Goal: Information Seeking & Learning: Understand process/instructions

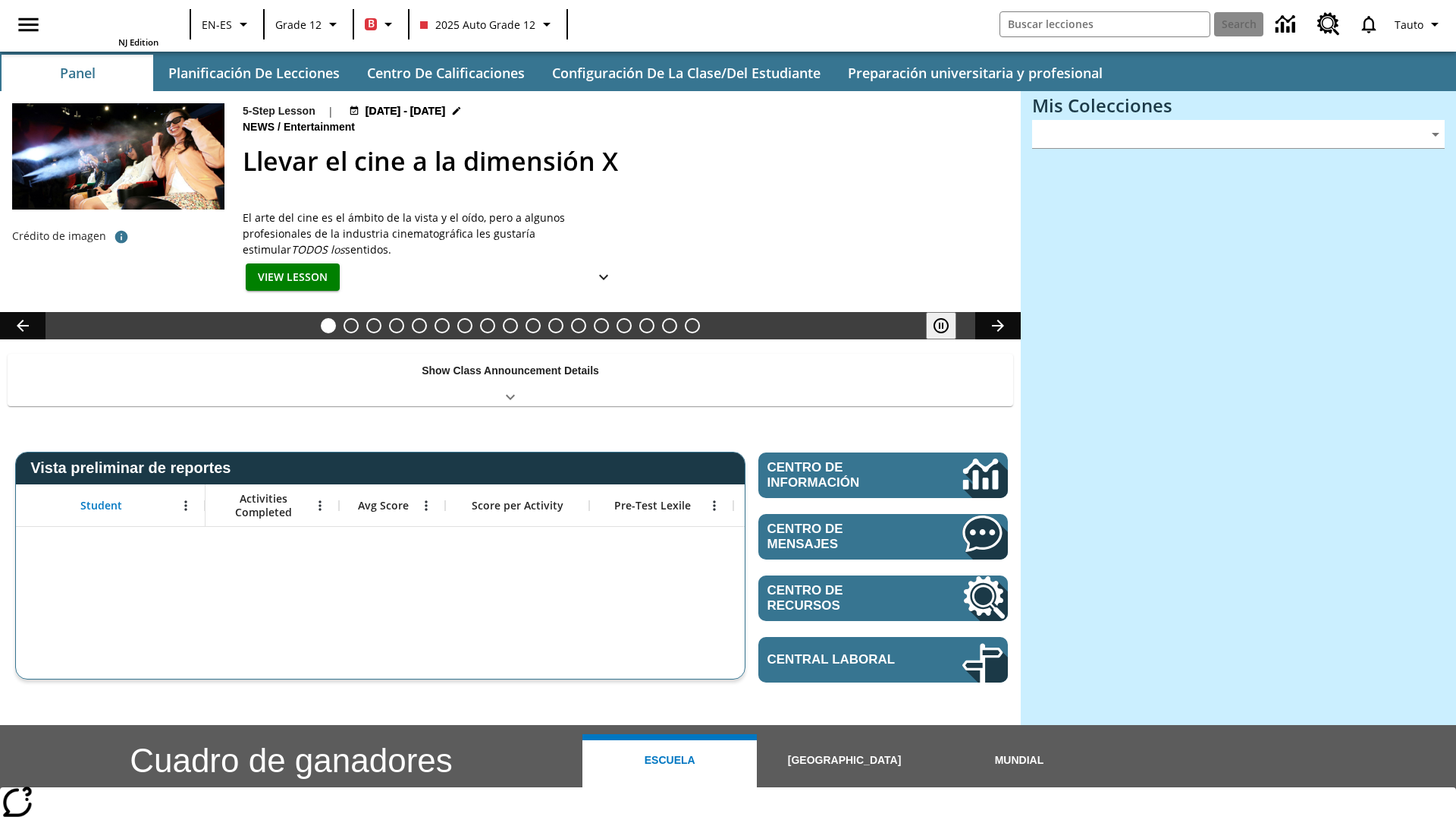
type input "-1"
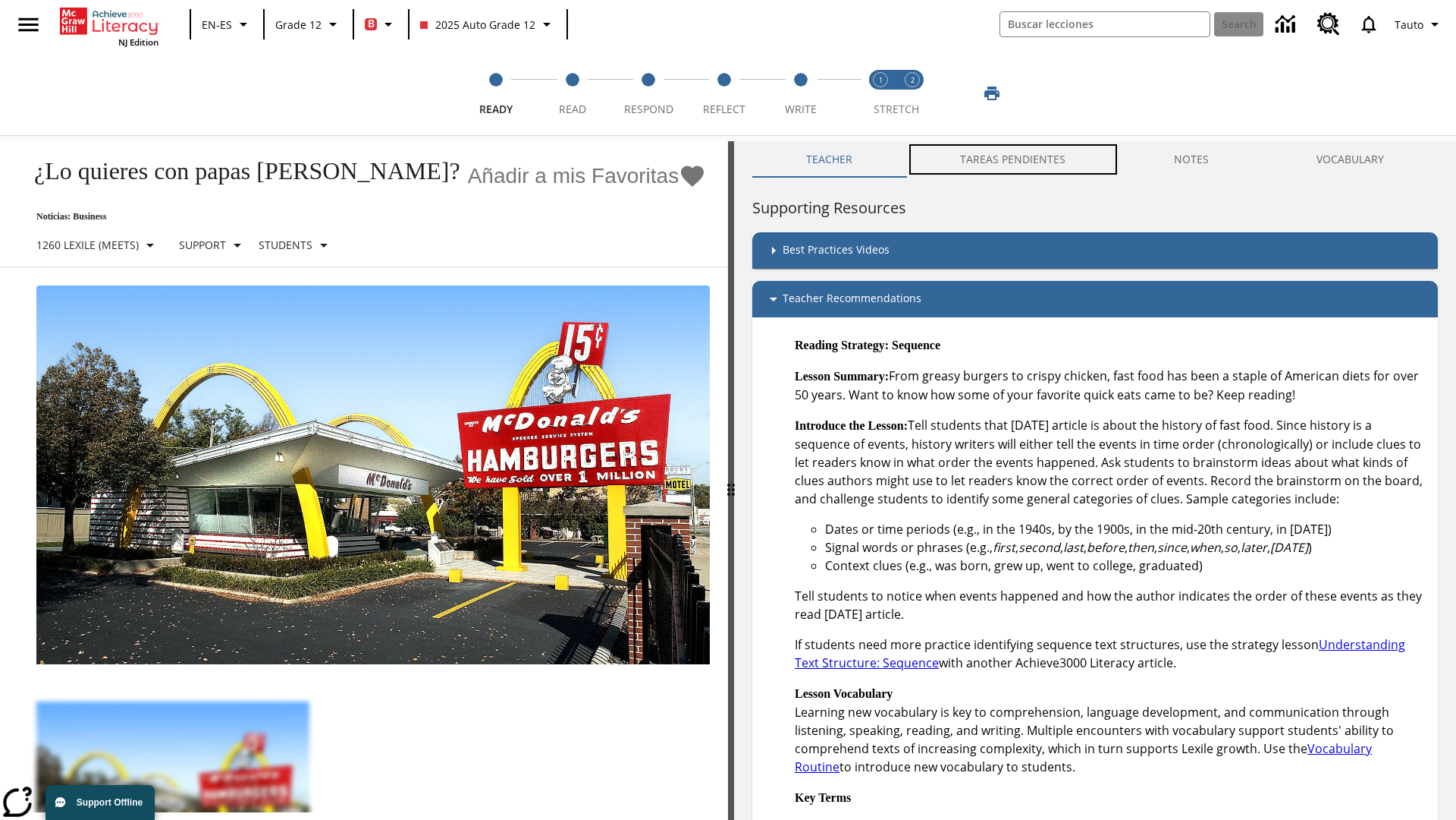
click at [1005, 159] on button "TAREAS PENDIENTES" at bounding box center [1012, 159] width 213 height 36
click at [1014, 159] on button "TAREAS PENDIENTES" at bounding box center [1012, 159] width 213 height 36
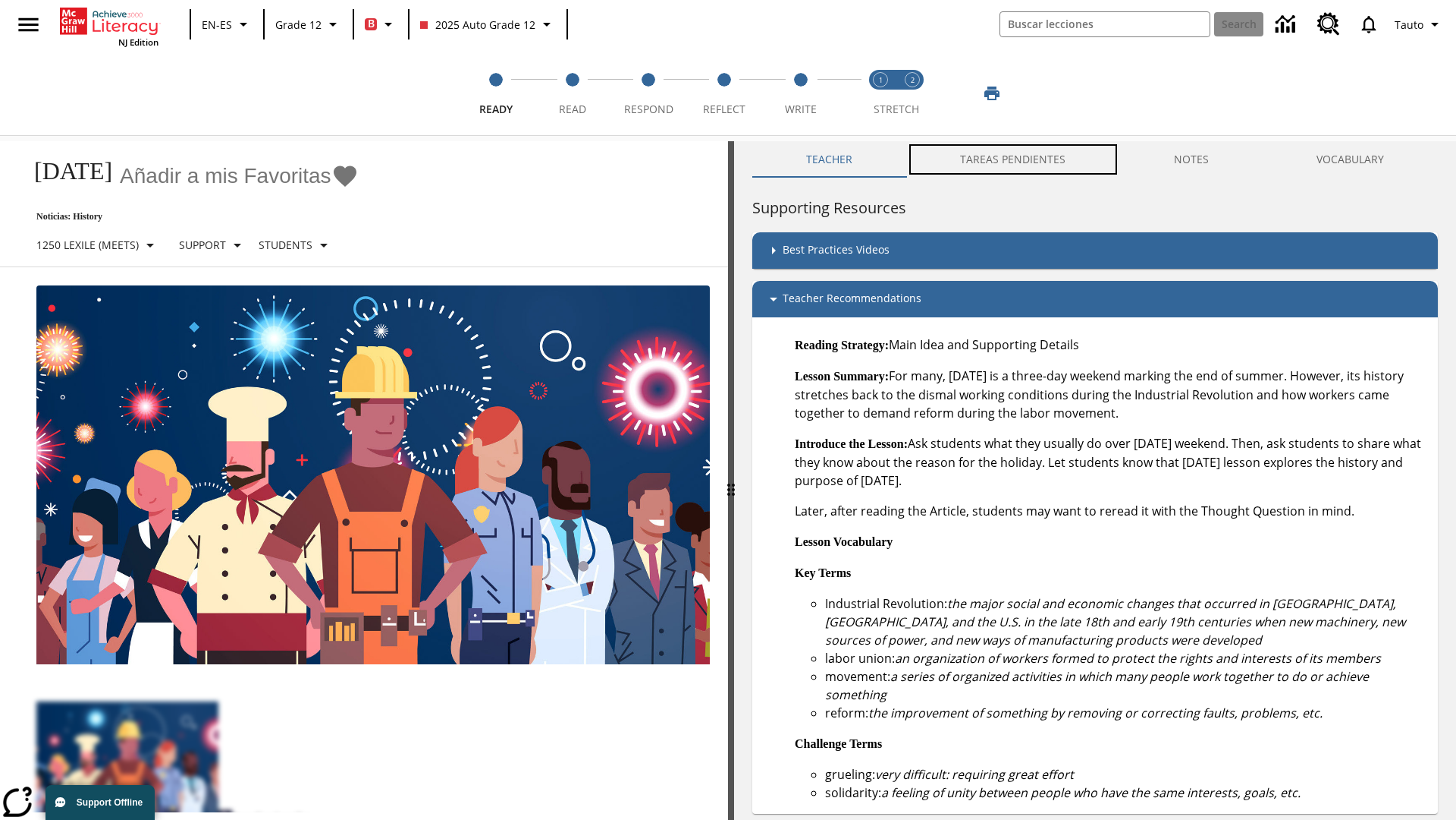
click at [1014, 159] on button "TAREAS PENDIENTES" at bounding box center [1012, 159] width 213 height 36
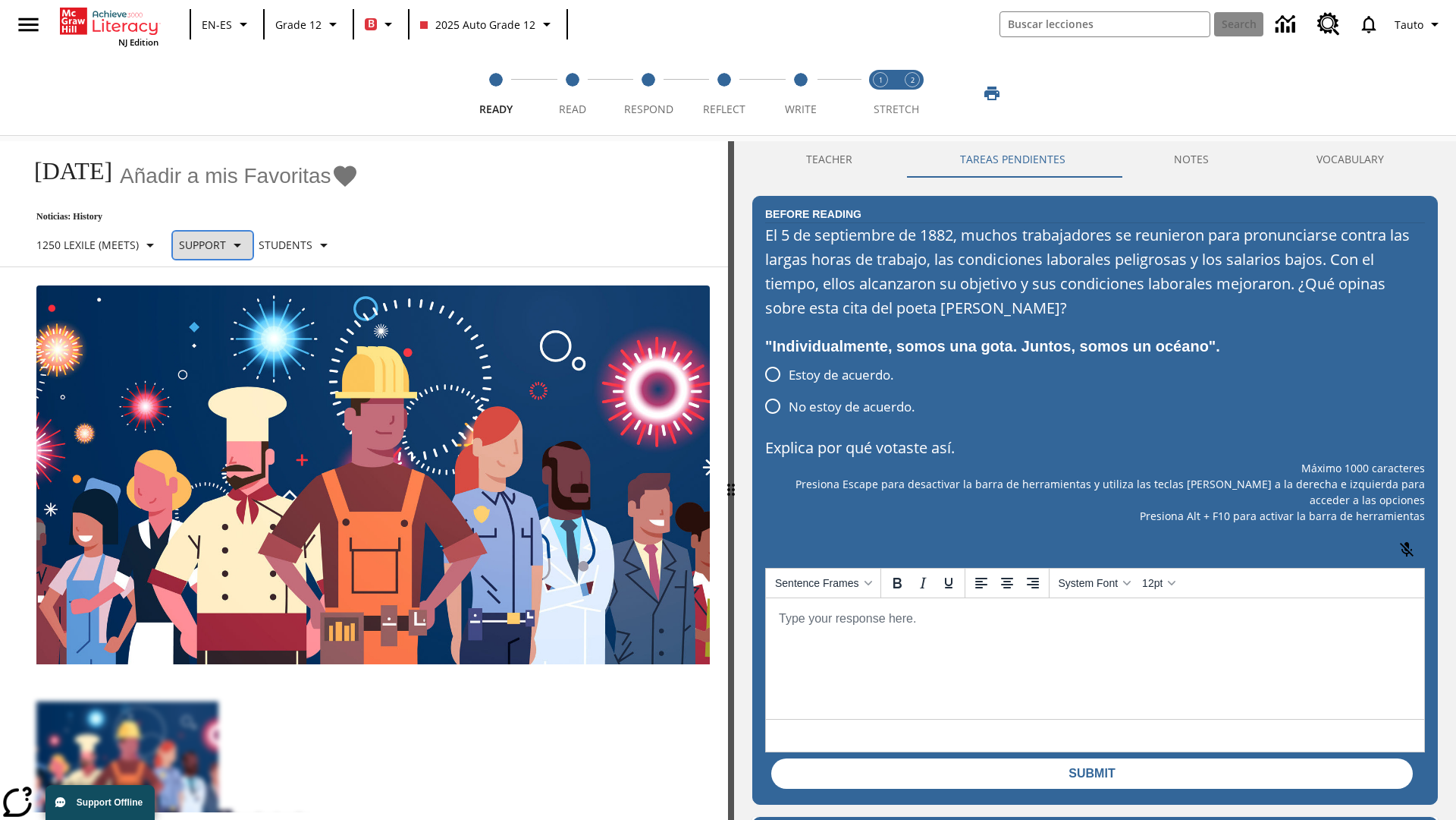
click at [220, 244] on p "Support" at bounding box center [203, 244] width 47 height 16
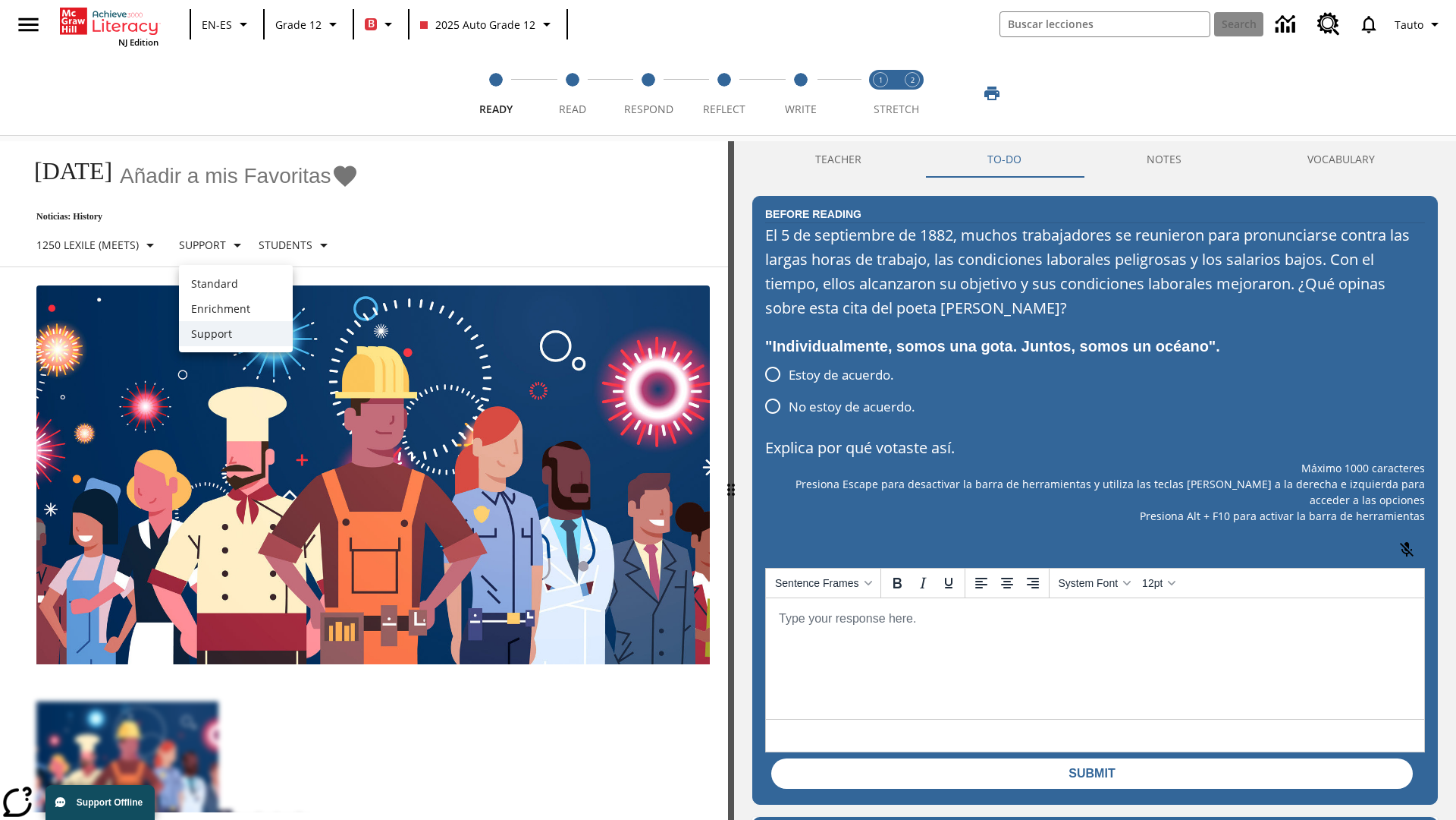
click at [236, 333] on p "Support" at bounding box center [235, 333] width 89 height 16
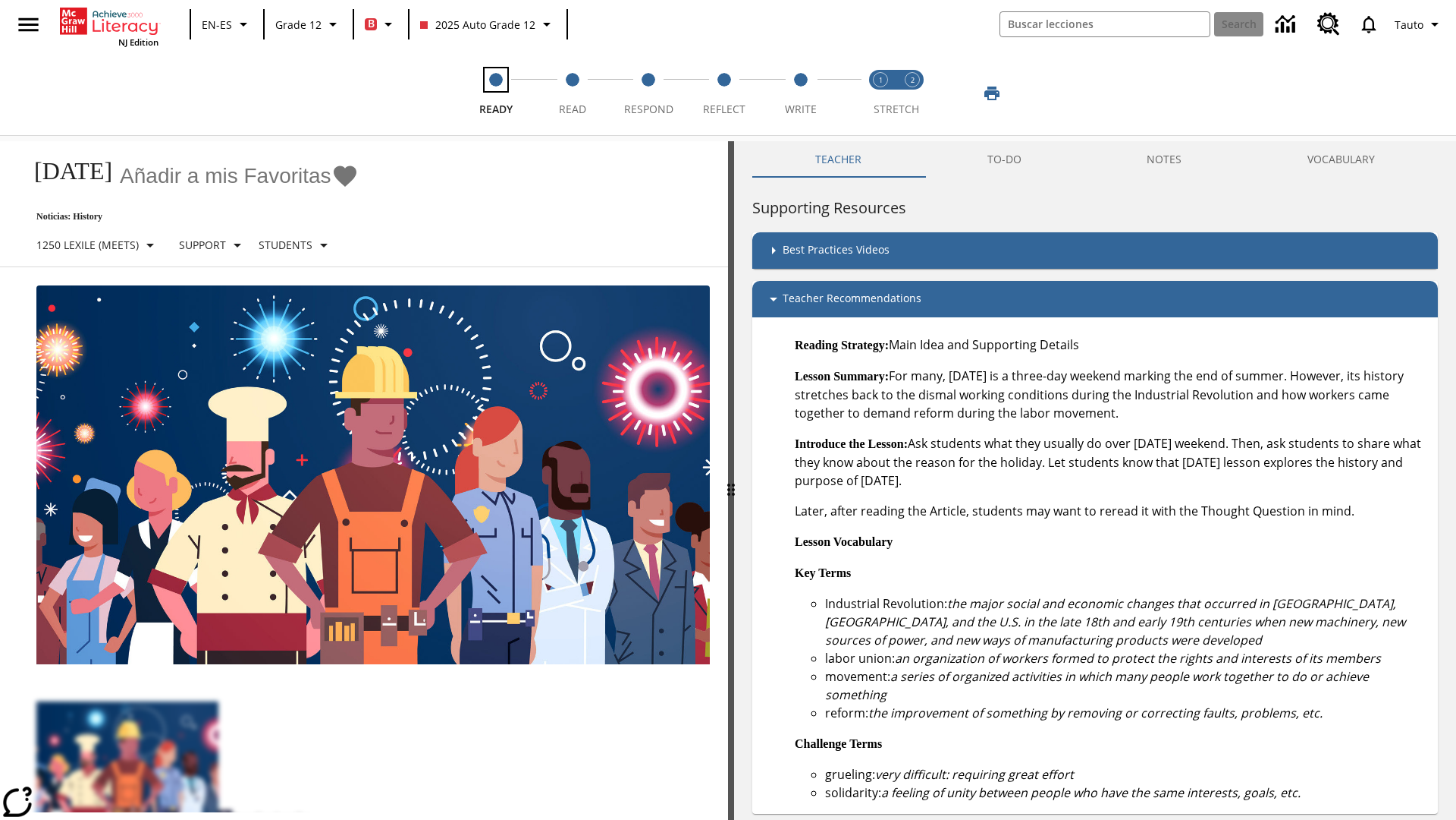
click at [496, 93] on span "Ready" at bounding box center [496, 103] width 33 height 27
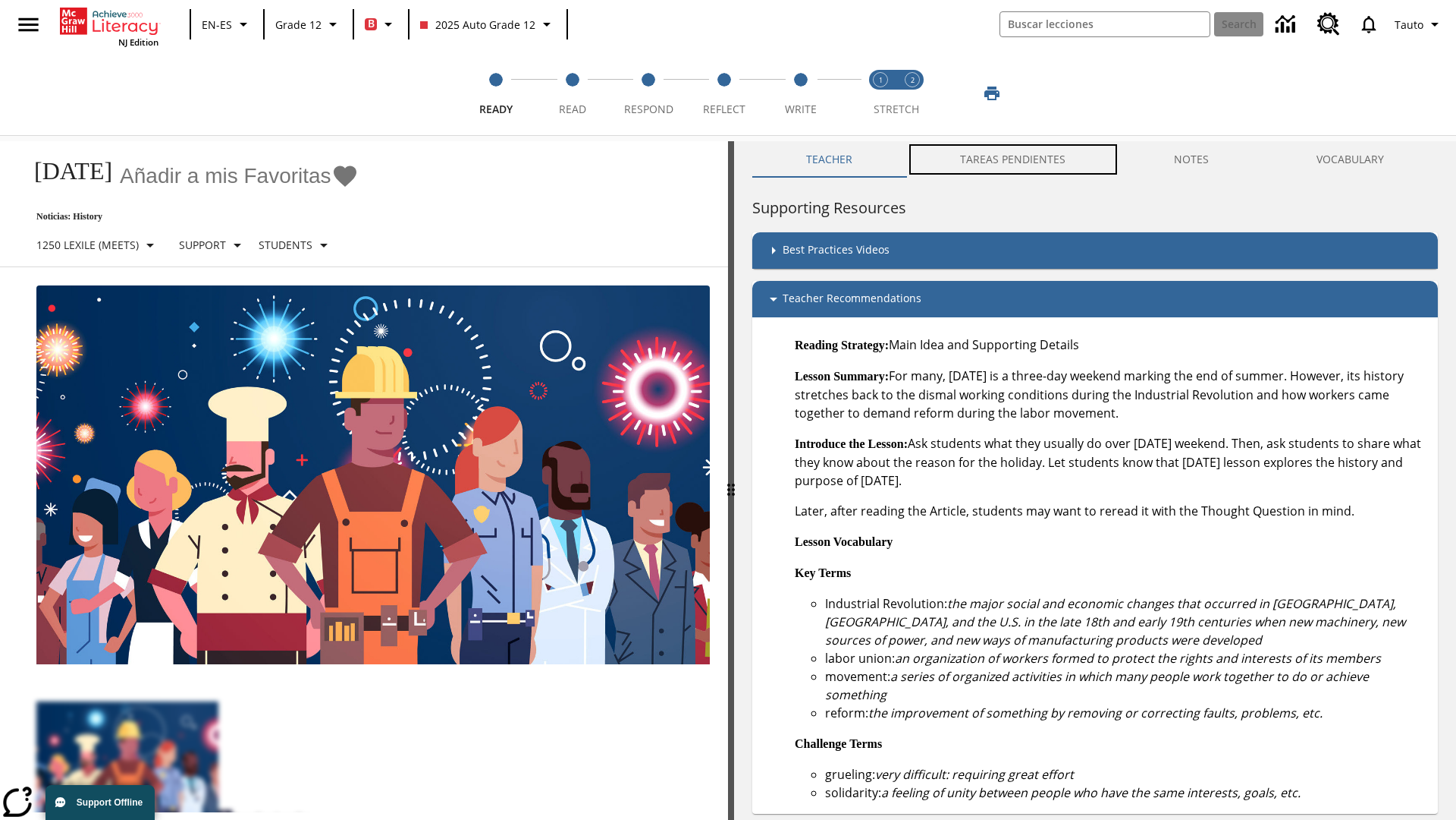
click at [1005, 159] on button "TAREAS PENDIENTES" at bounding box center [1012, 159] width 213 height 36
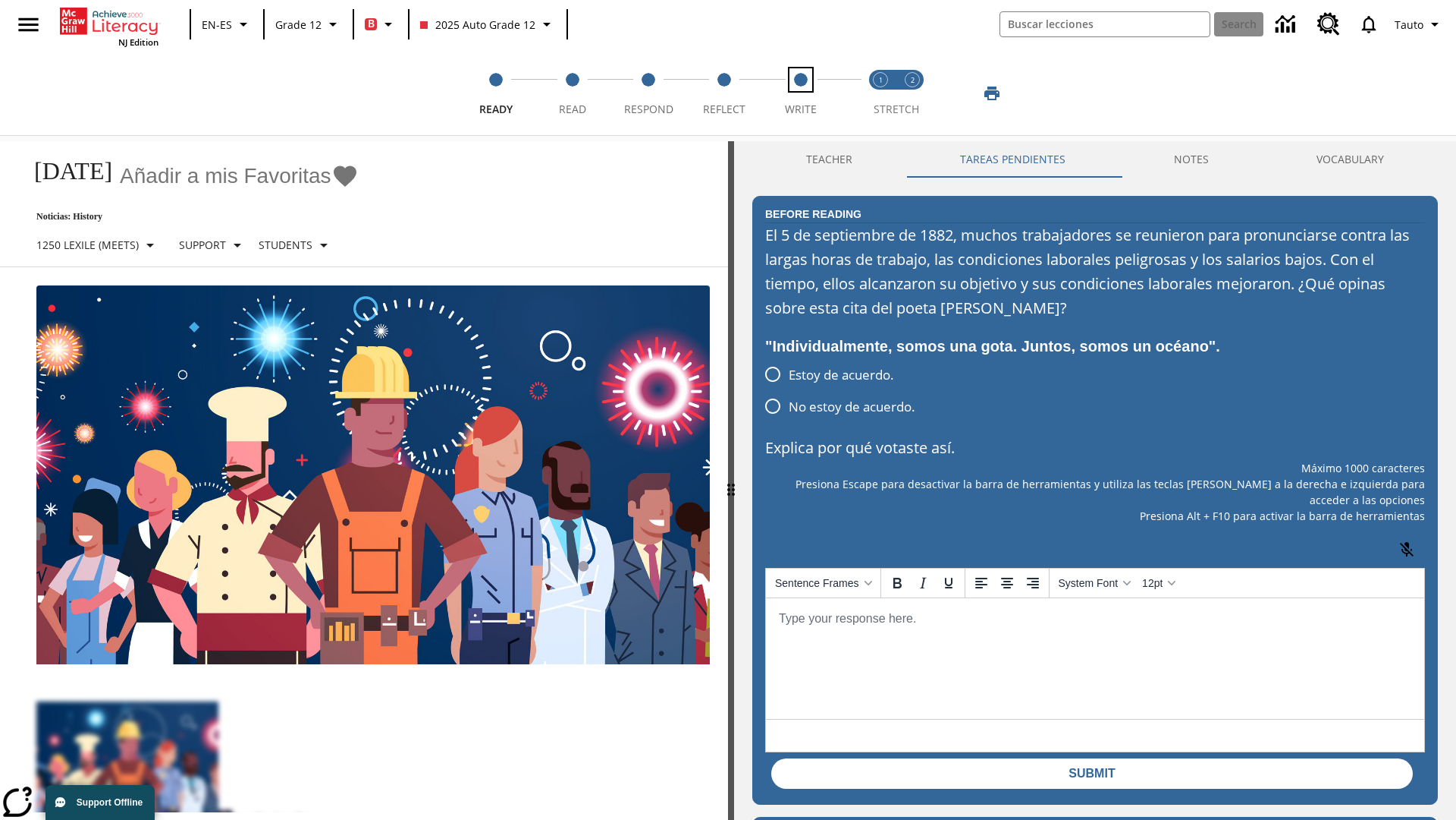
click at [800, 93] on span "Write" at bounding box center [801, 103] width 31 height 27
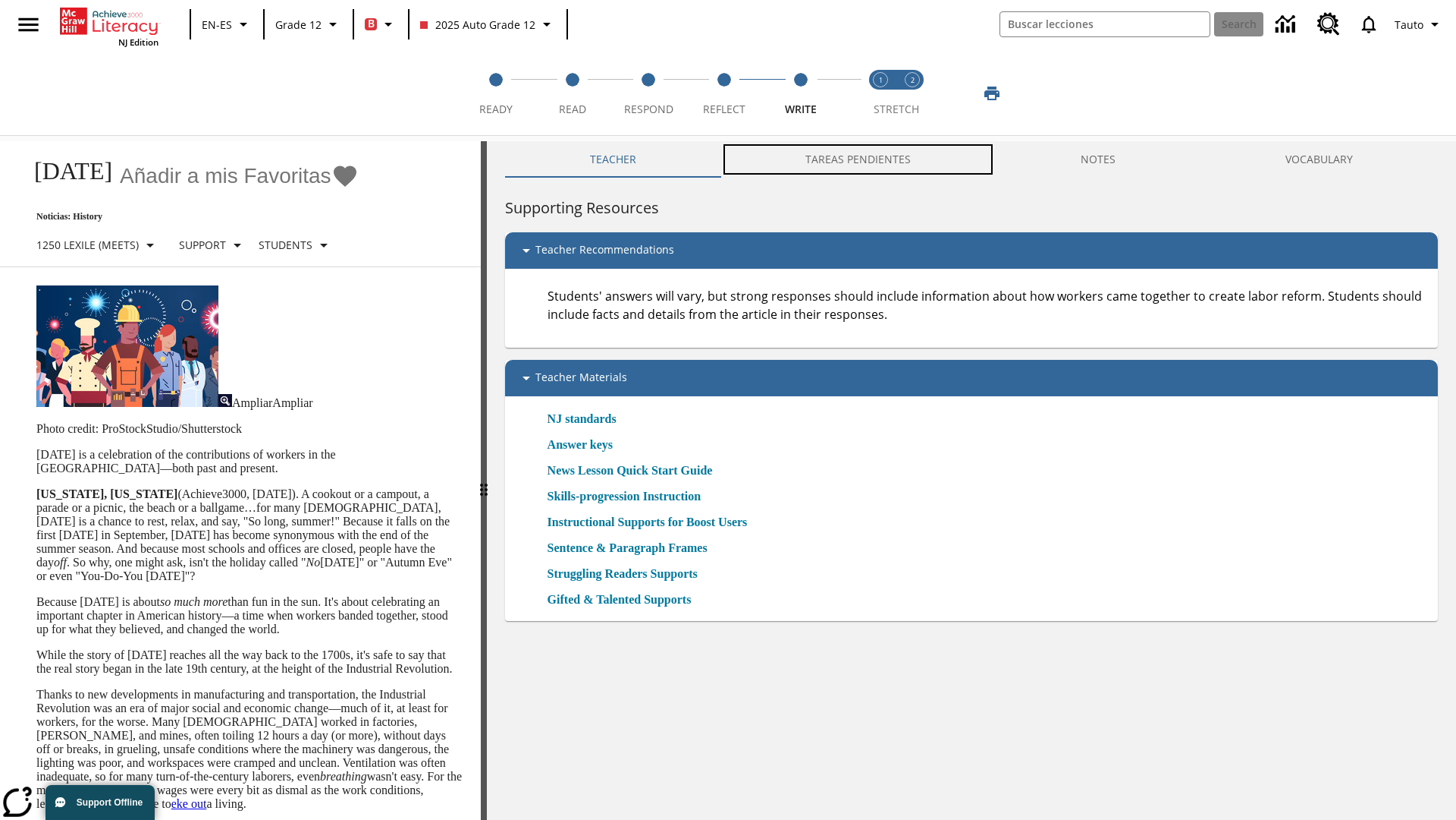
scroll to position [1, 0]
click at [850, 159] on button "TAREAS PENDIENTES" at bounding box center [858, 159] width 276 height 36
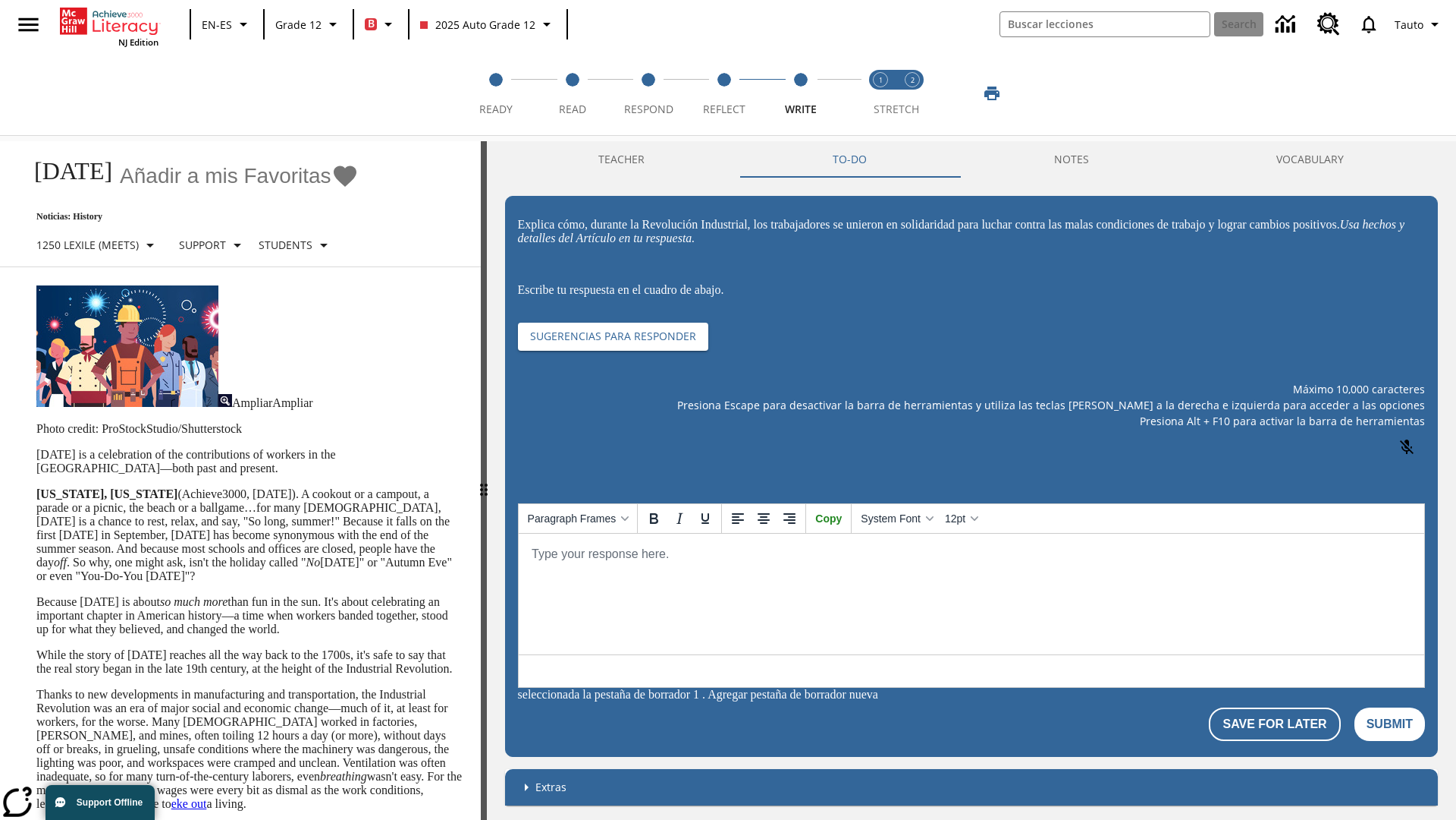
scroll to position [0, 0]
